Goal: Task Accomplishment & Management: Use online tool/utility

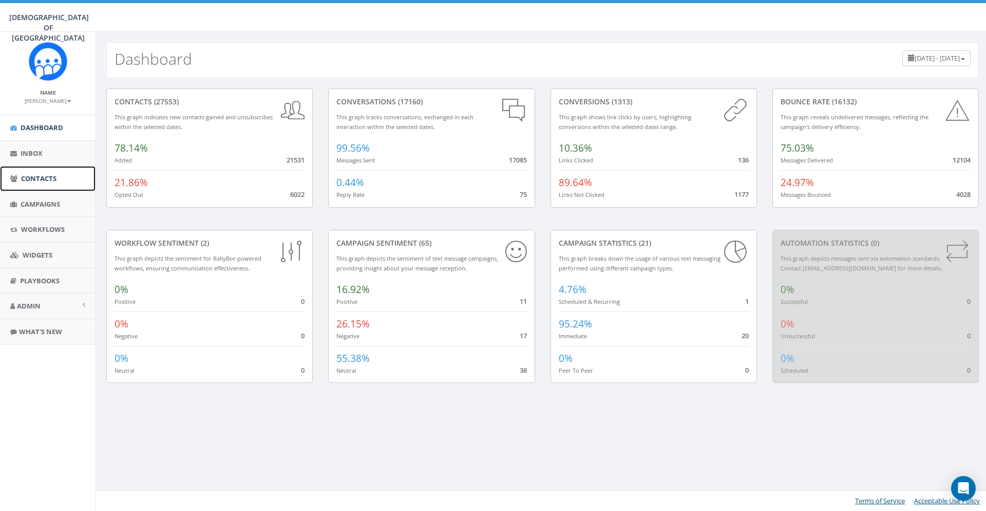
click at [74, 183] on link "Contacts" at bounding box center [48, 178] width 96 height 25
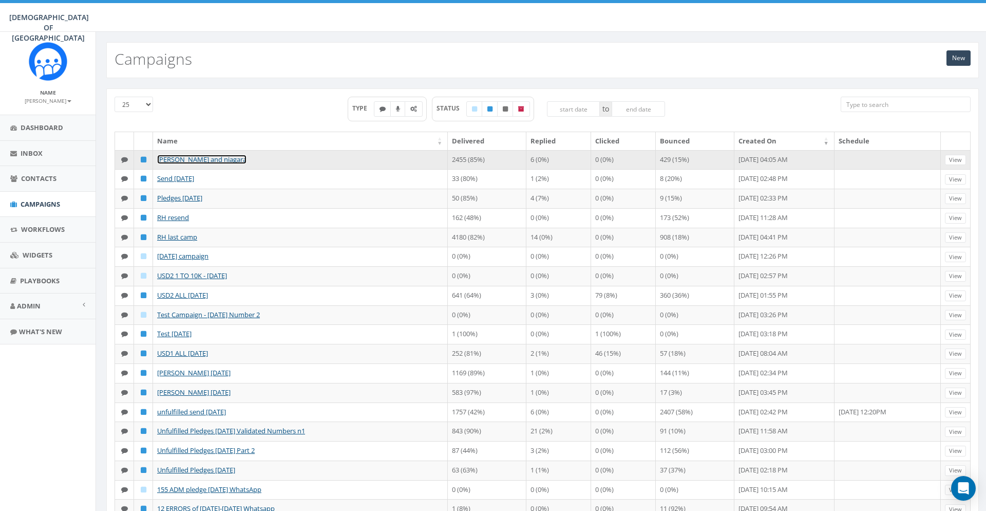
click at [215, 160] on link "[PERSON_NAME] and niagara" at bounding box center [201, 159] width 89 height 9
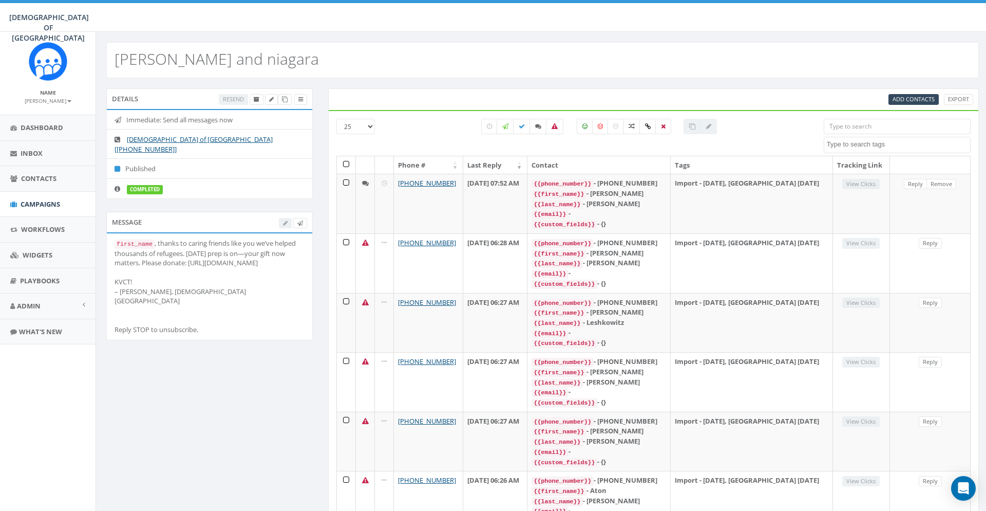
select select
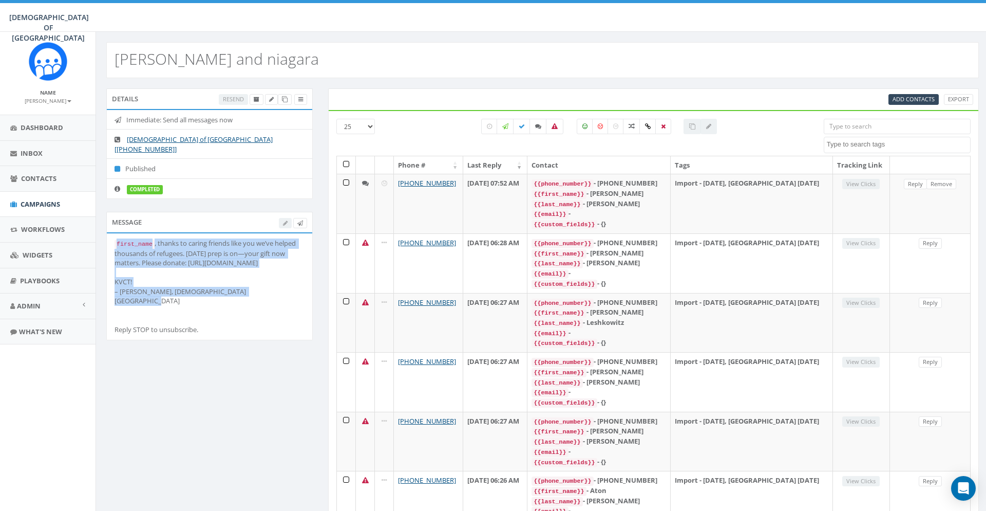
drag, startPoint x: 204, startPoint y: 277, endPoint x: 103, endPoint y: 229, distance: 111.9
click at [107, 233] on li "first_name , thanks to caring friends like you we’ve helped thousands of refuge…" at bounding box center [209, 286] width 205 height 106
copy div "first_name , thanks to caring friends like you we’ve helped thousands of refuge…"
